Goal: Go to known website: Access a specific website the user already knows

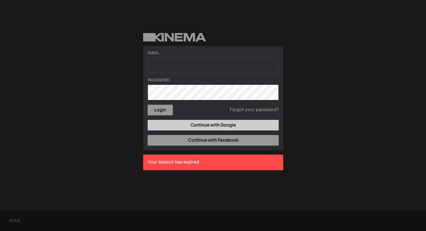
click at [197, 130] on link "Continue with Google" at bounding box center [213, 125] width 131 height 11
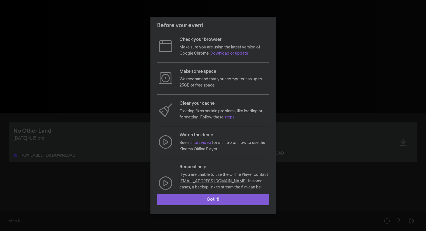
click at [214, 199] on button "Got it!" at bounding box center [213, 199] width 112 height 11
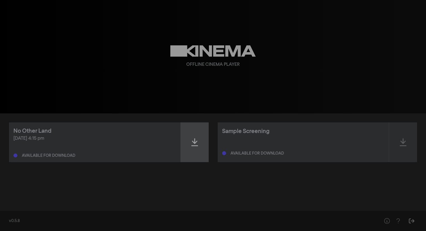
click at [195, 131] on div at bounding box center [195, 142] width 28 height 40
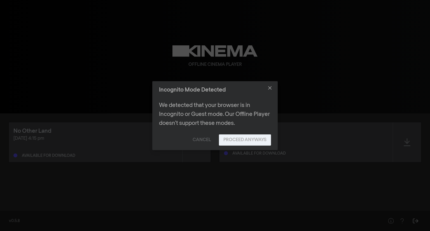
click at [239, 140] on button "Proceed Anyways" at bounding box center [245, 139] width 52 height 11
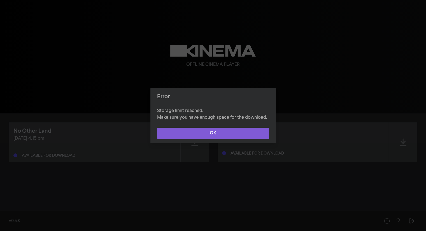
click at [230, 135] on button "OK" at bounding box center [213, 133] width 112 height 11
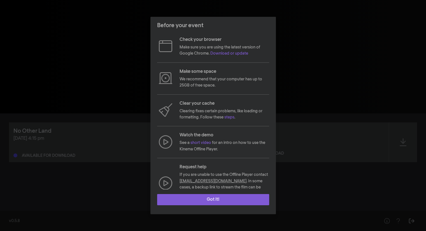
click at [204, 203] on button "Got it!" at bounding box center [213, 199] width 112 height 11
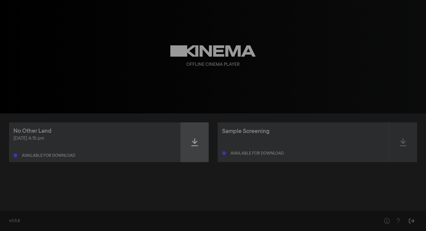
click at [193, 136] on div at bounding box center [195, 142] width 28 height 40
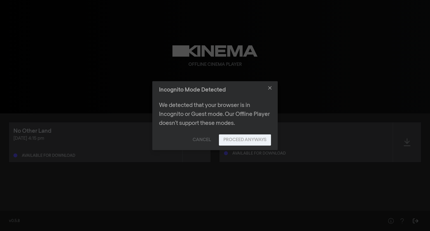
click at [239, 139] on button "Proceed Anyways" at bounding box center [245, 139] width 52 height 11
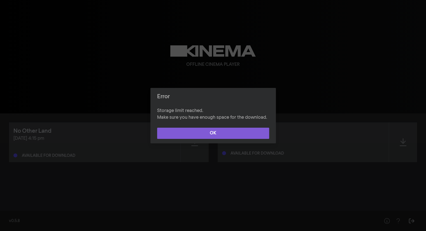
click at [225, 134] on button "OK" at bounding box center [213, 133] width 112 height 11
